Goal: Transaction & Acquisition: Obtain resource

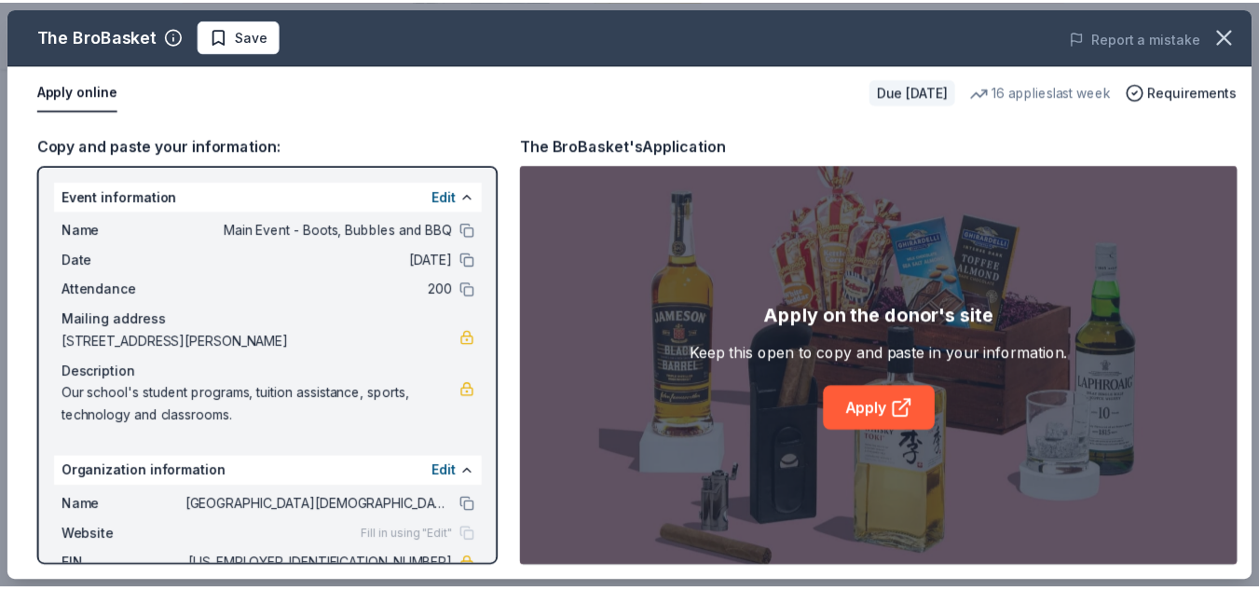
scroll to position [108, 0]
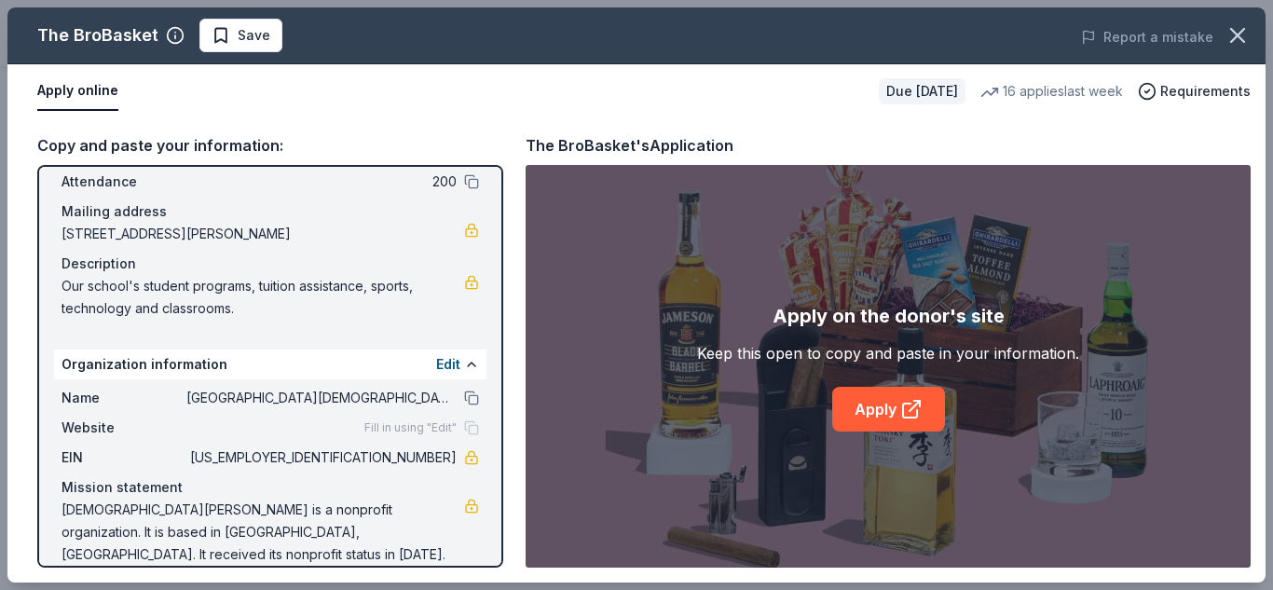
click at [873, 419] on link "Apply" at bounding box center [888, 409] width 113 height 45
click at [1247, 30] on icon "button" at bounding box center [1238, 35] width 26 height 26
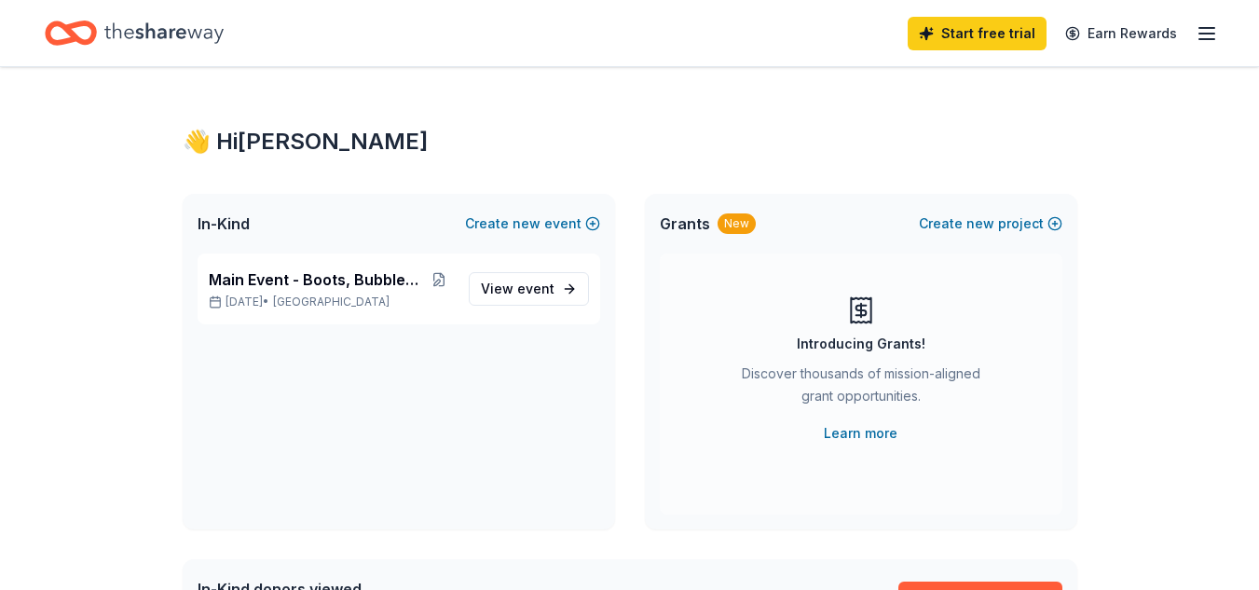
click at [501, 287] on span "View event" at bounding box center [518, 289] width 74 height 22
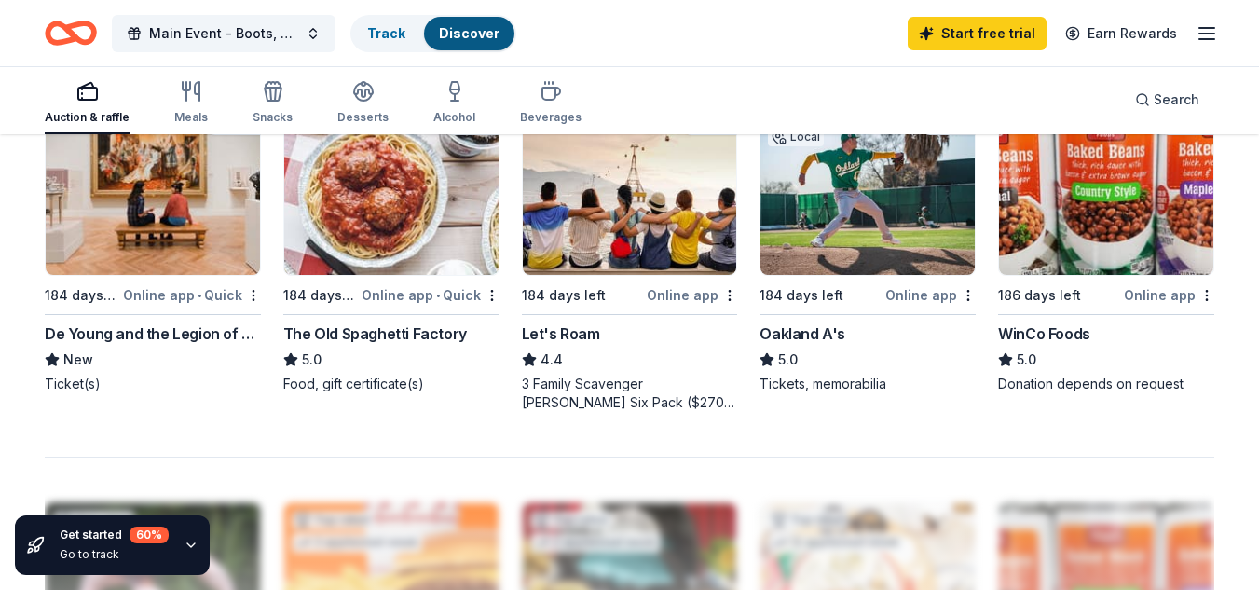
scroll to position [1305, 0]
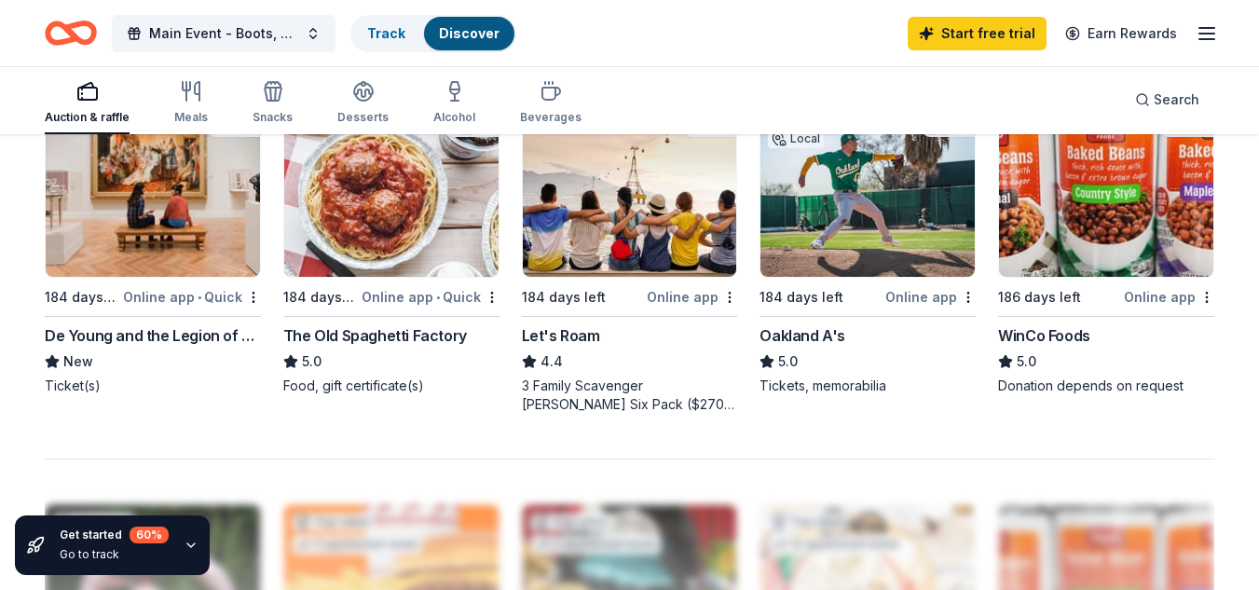
click at [454, 102] on icon "button" at bounding box center [455, 91] width 22 height 22
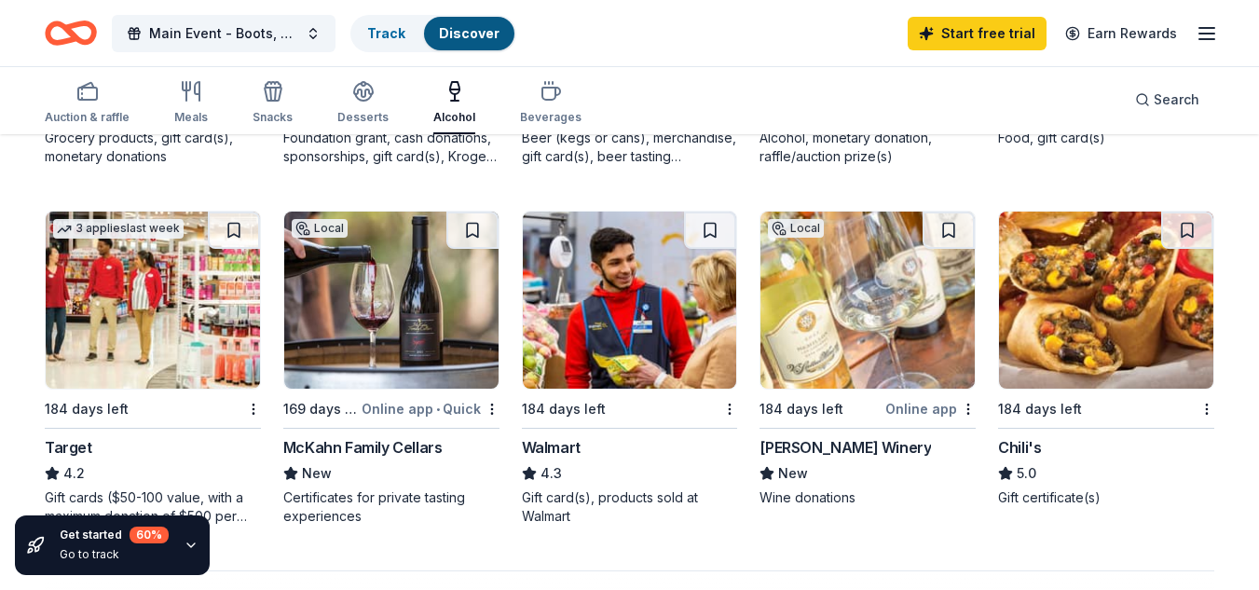
scroll to position [1305, 0]
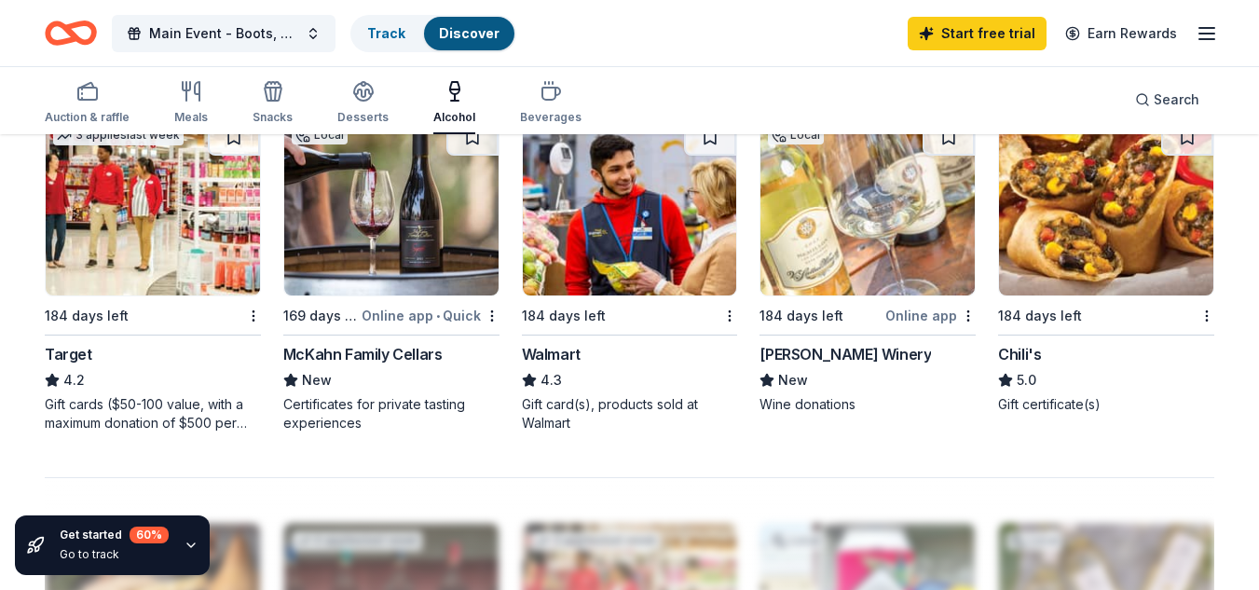
click at [535, 355] on div "Walmart" at bounding box center [551, 354] width 59 height 22
